Goal: Complete application form

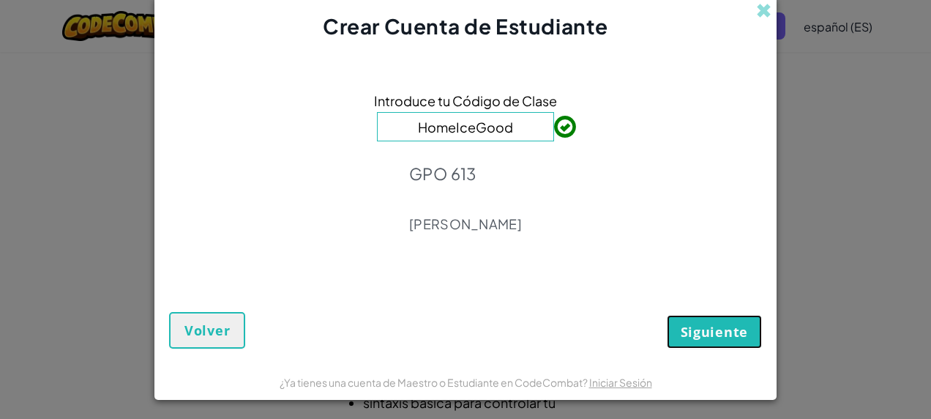
click at [686, 327] on span "Siguiente" at bounding box center [714, 332] width 67 height 18
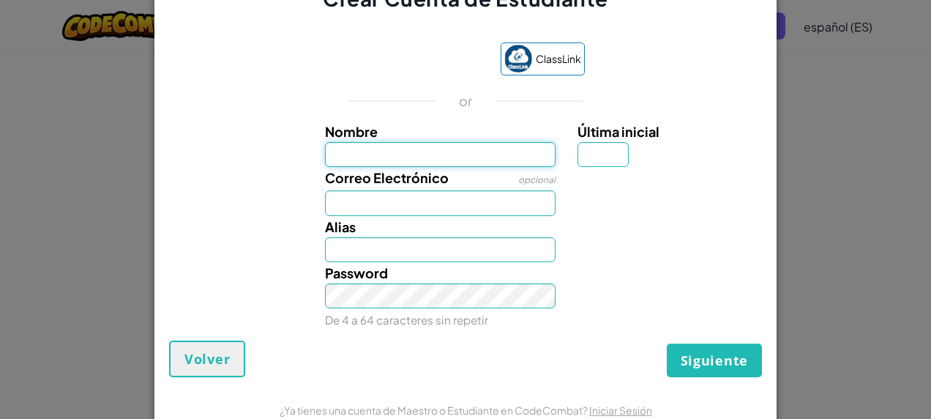
click at [415, 152] on input "Nombre" at bounding box center [440, 154] width 231 height 25
type input "[PERSON_NAME]"
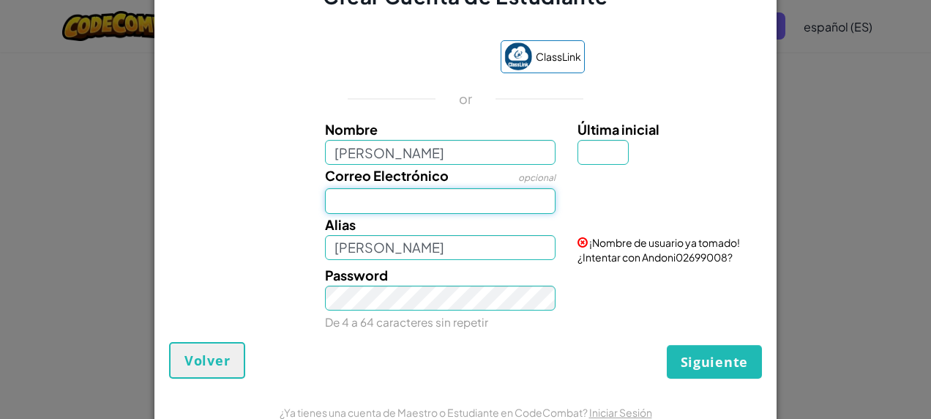
click at [366, 196] on input "Correo Electrónico" at bounding box center [440, 200] width 231 height 25
type input "[EMAIL_ADDRESS][DOMAIN_NAME]"
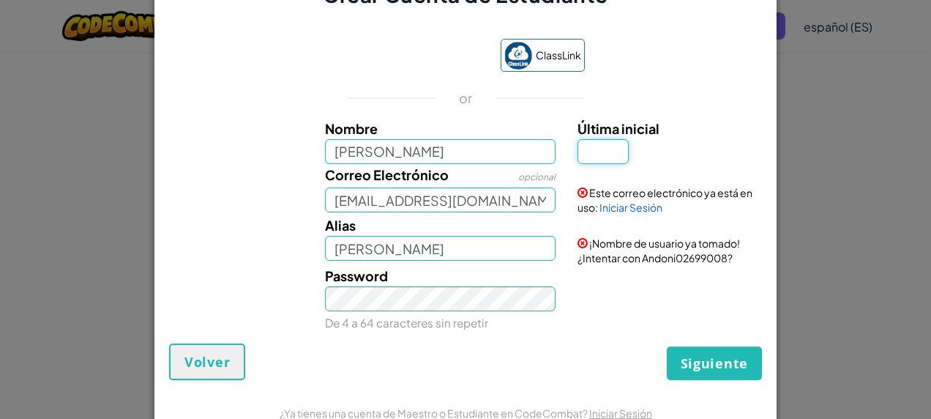
click at [586, 156] on input "Última inicial" at bounding box center [603, 151] width 51 height 25
type input "H"
type input "AndoniH"
click at [618, 212] on link "Iniciar Sesión" at bounding box center [631, 207] width 63 height 13
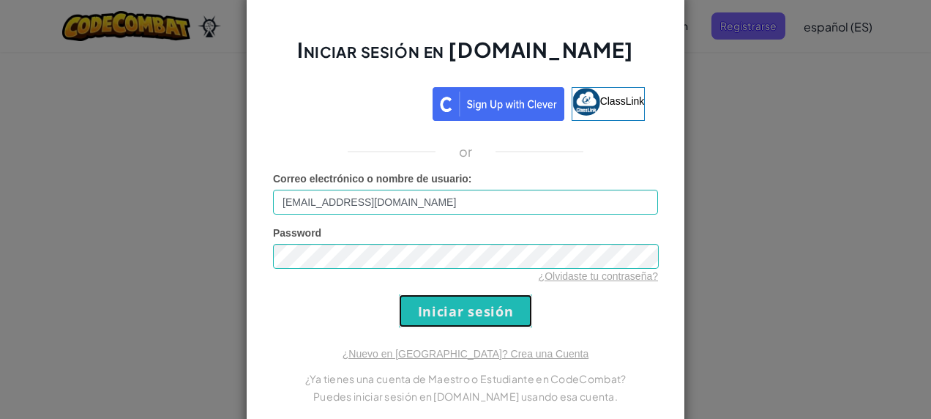
click at [488, 318] on input "Iniciar sesión" at bounding box center [465, 310] width 133 height 33
